Goal: Task Accomplishment & Management: Manage account settings

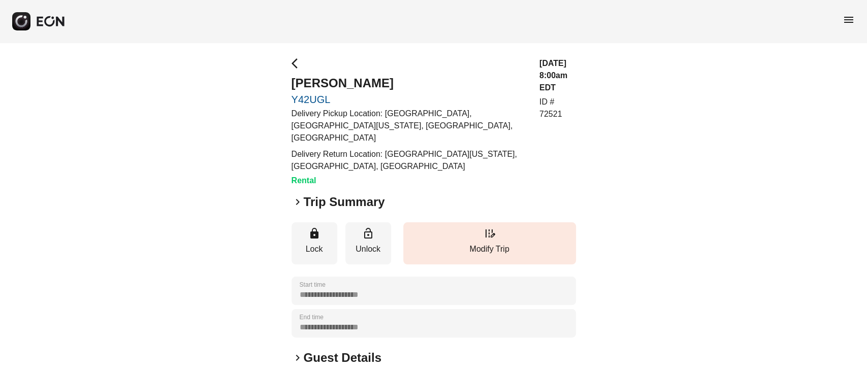
click at [307, 100] on link "Y42UGL" at bounding box center [410, 99] width 236 height 12
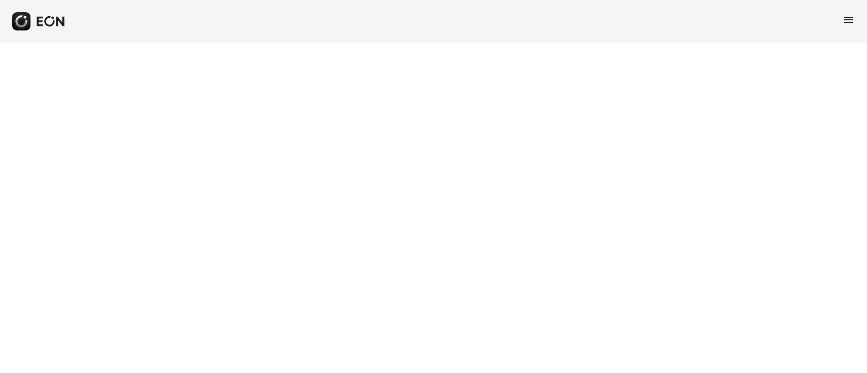
click at [302, 43] on html "menu" at bounding box center [433, 21] width 867 height 43
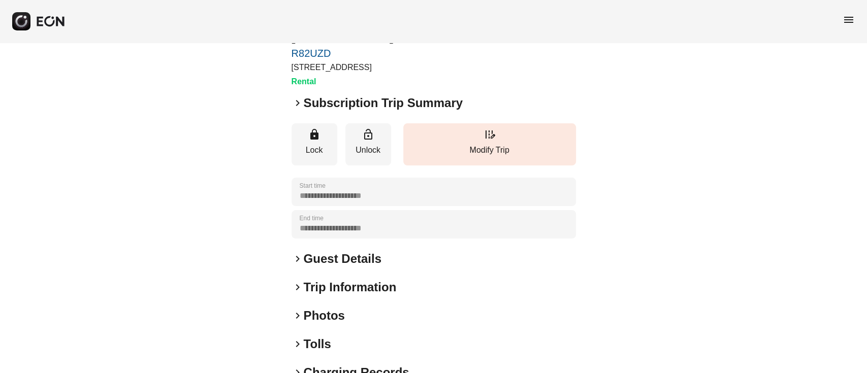
scroll to position [68, 0]
